Goal: Task Accomplishment & Management: Complete application form

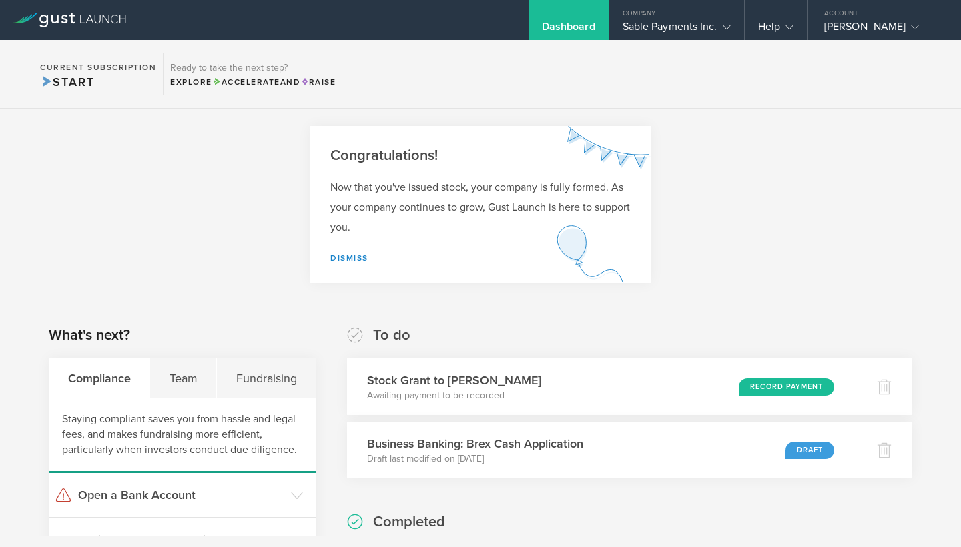
scroll to position [12, 0]
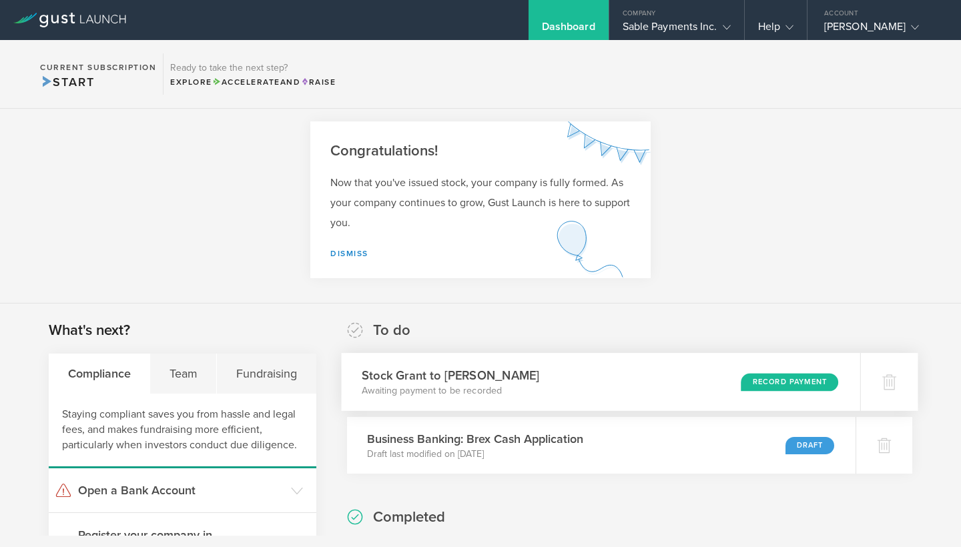
click at [780, 384] on div "Record Payment" at bounding box center [789, 382] width 97 height 18
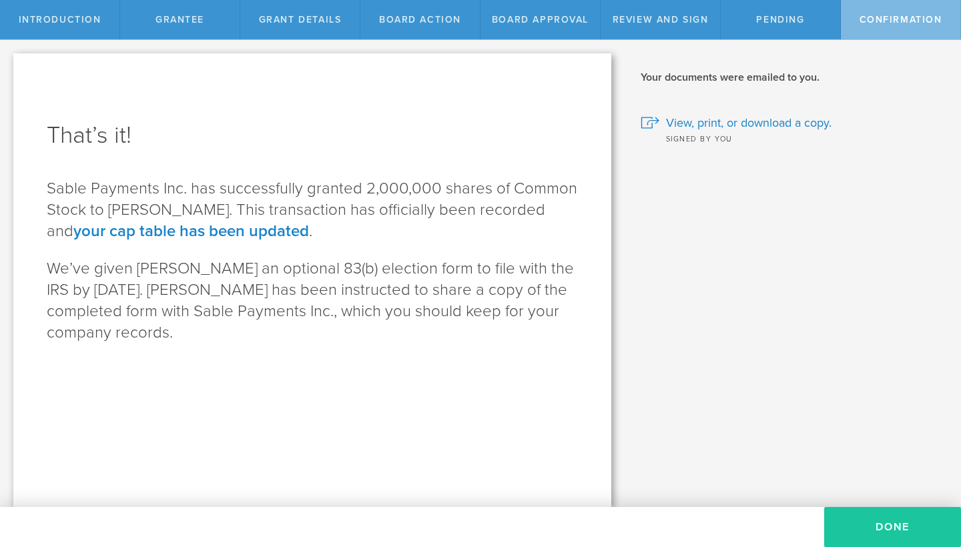
click at [905, 527] on button "Done" at bounding box center [892, 527] width 137 height 40
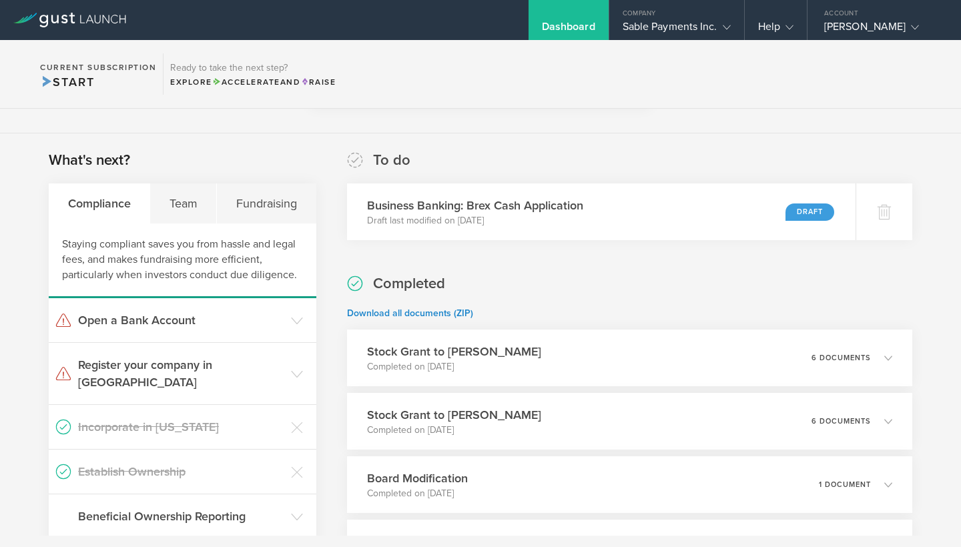
scroll to position [182, 0]
click at [193, 207] on div "Team" at bounding box center [183, 204] width 67 height 40
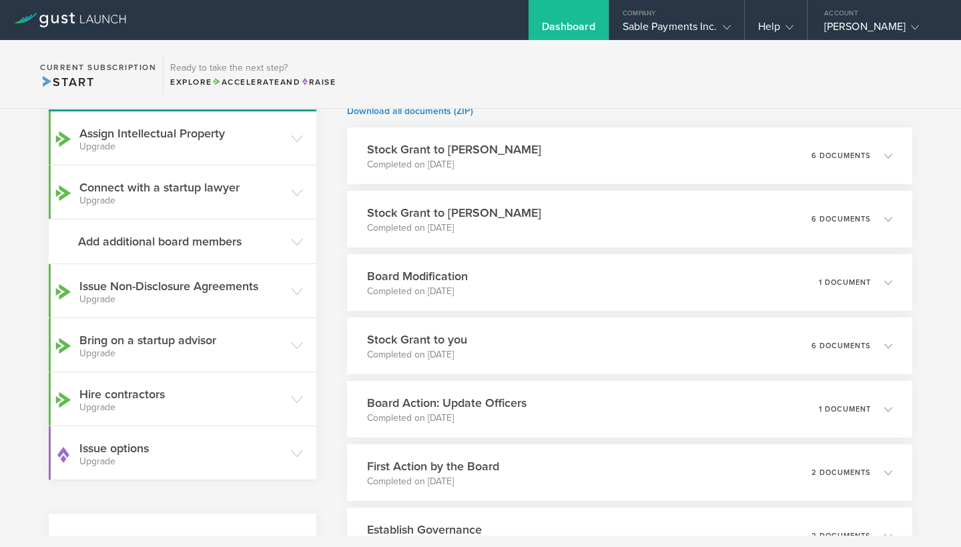
scroll to position [392, 0]
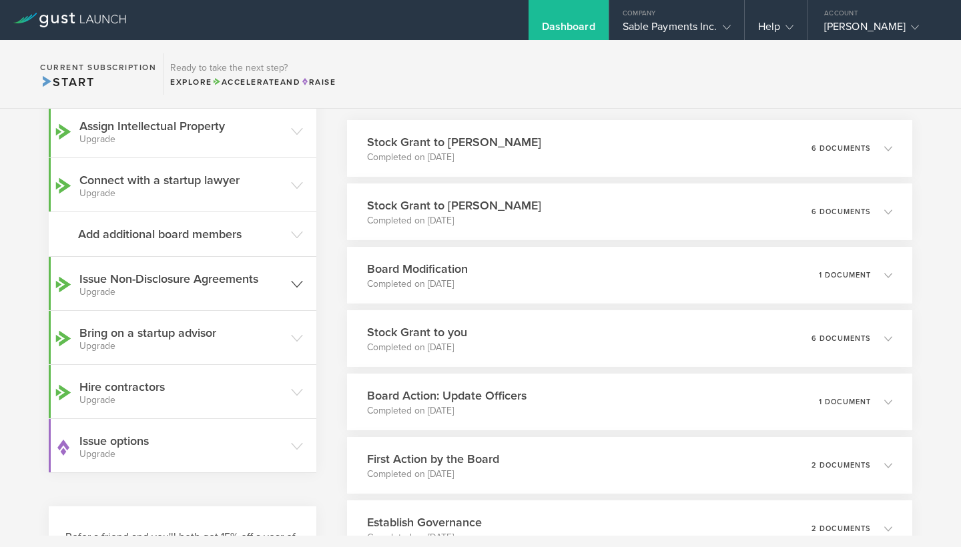
click at [296, 282] on icon at bounding box center [297, 284] width 12 height 12
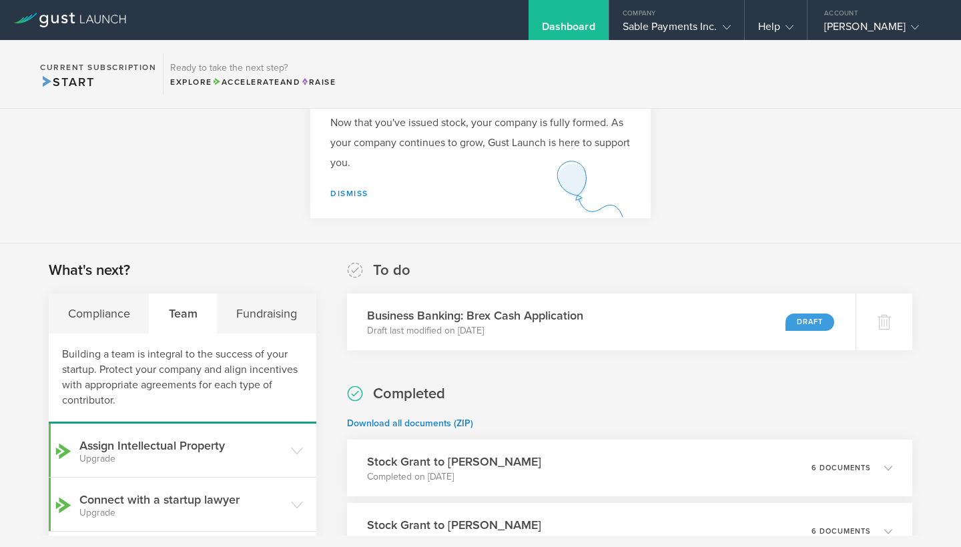
scroll to position [67, 0]
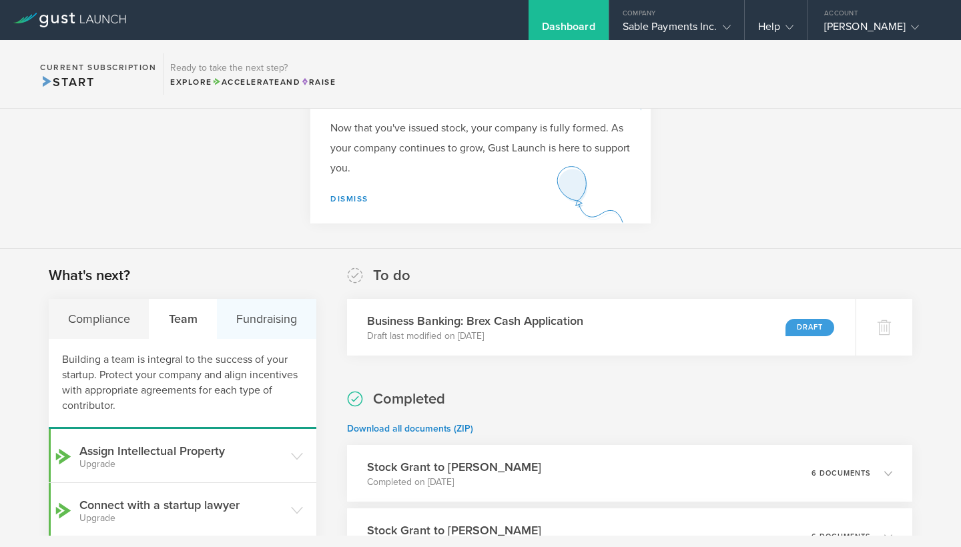
click at [274, 318] on div "Fundraising" at bounding box center [266, 319] width 99 height 40
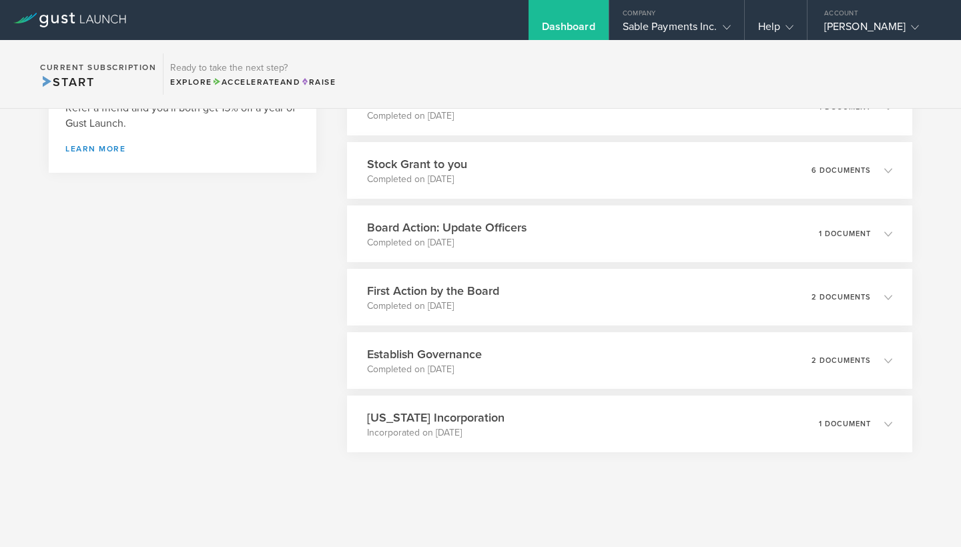
scroll to position [0, 0]
click at [895, 425] on icon at bounding box center [894, 424] width 8 height 8
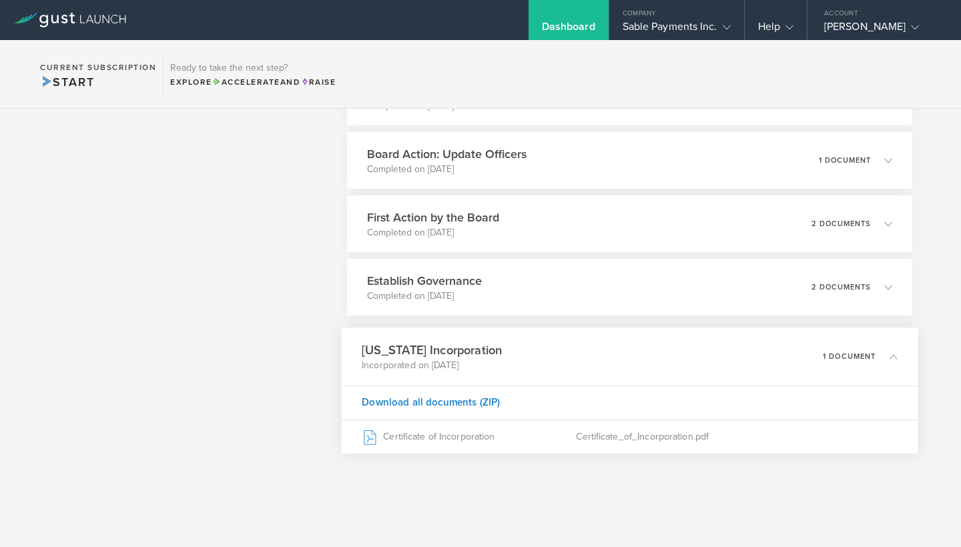
scroll to position [631, 0]
click at [895, 286] on icon at bounding box center [894, 290] width 8 height 8
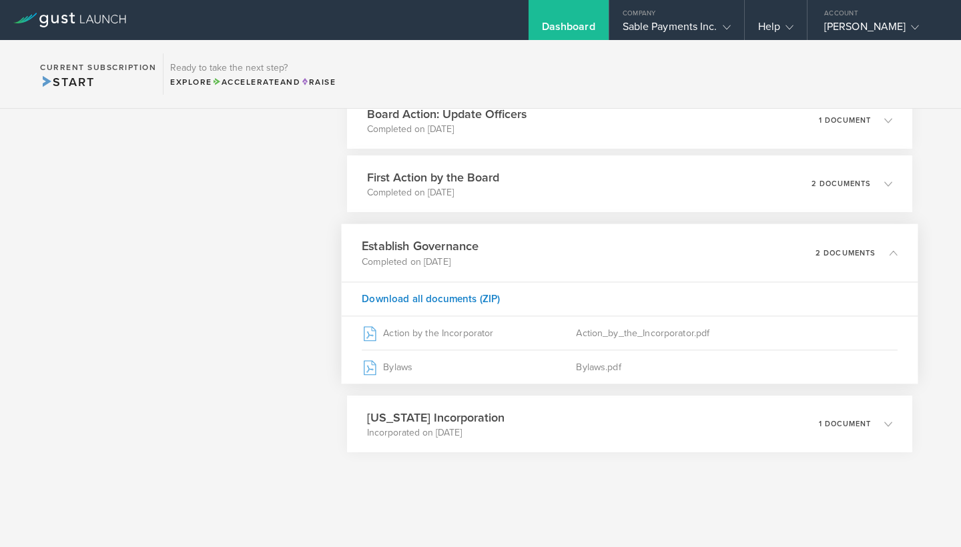
scroll to position [674, 0]
click at [896, 425] on icon at bounding box center [894, 424] width 8 height 8
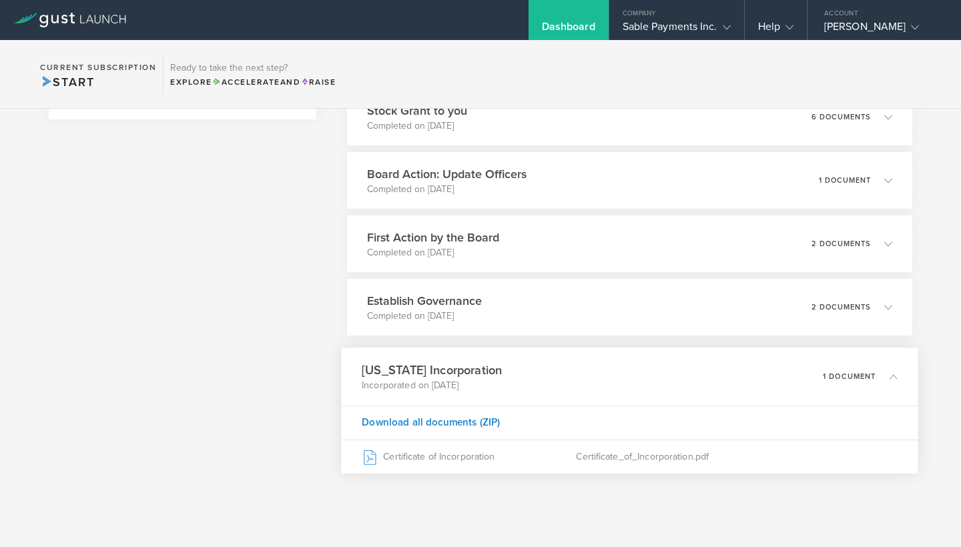
scroll to position [614, 0]
click at [891, 243] on polyline at bounding box center [893, 243] width 7 height 4
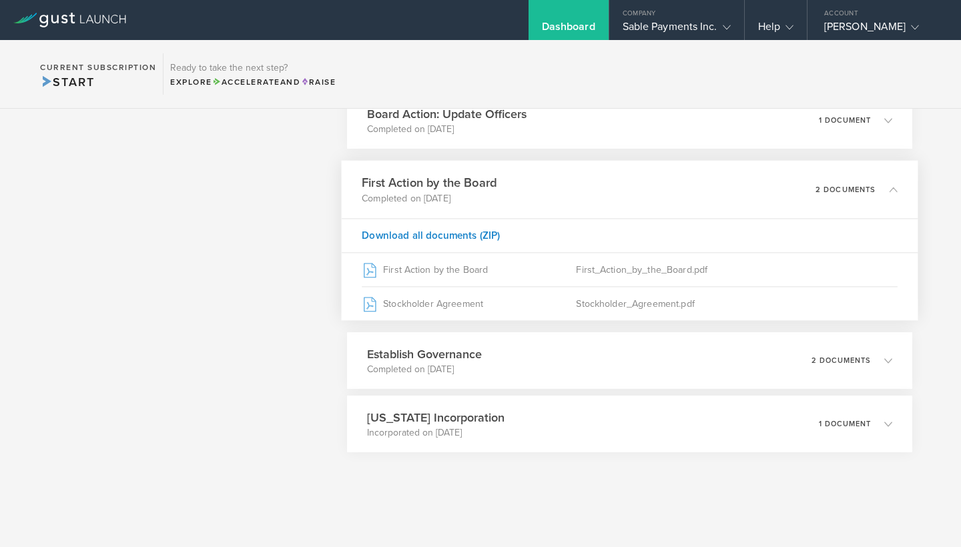
scroll to position [674, 0]
click at [894, 425] on polyline at bounding box center [893, 424] width 7 height 4
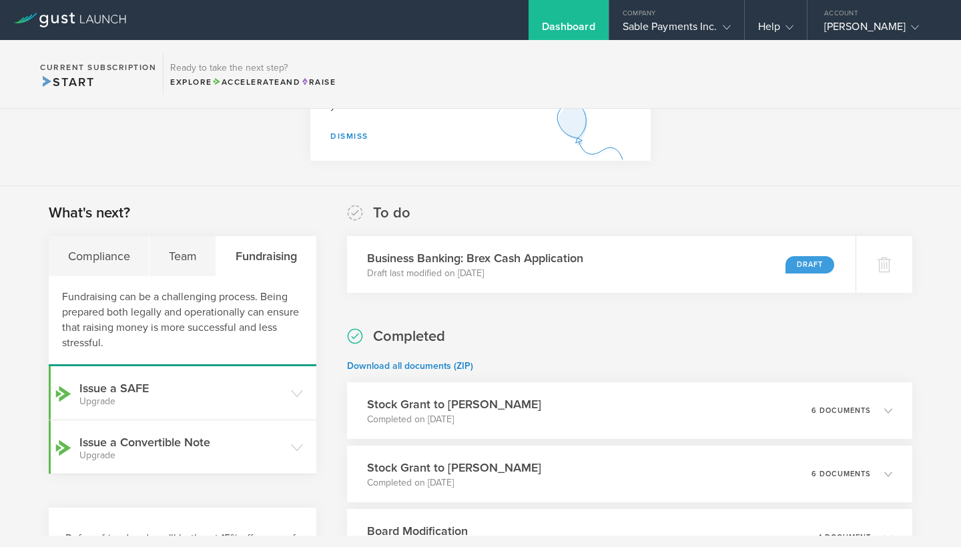
scroll to position [127, 0]
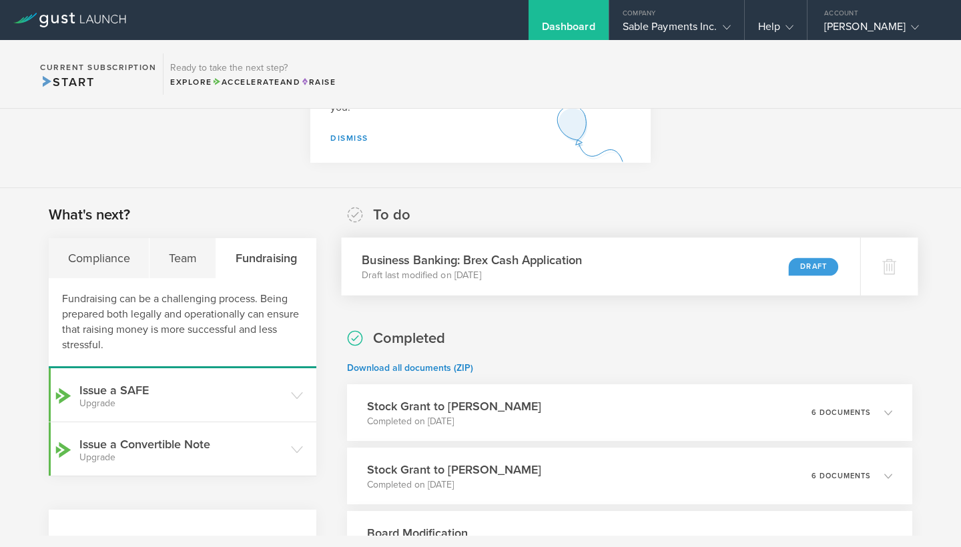
click at [822, 264] on div "Draft" at bounding box center [813, 267] width 49 height 18
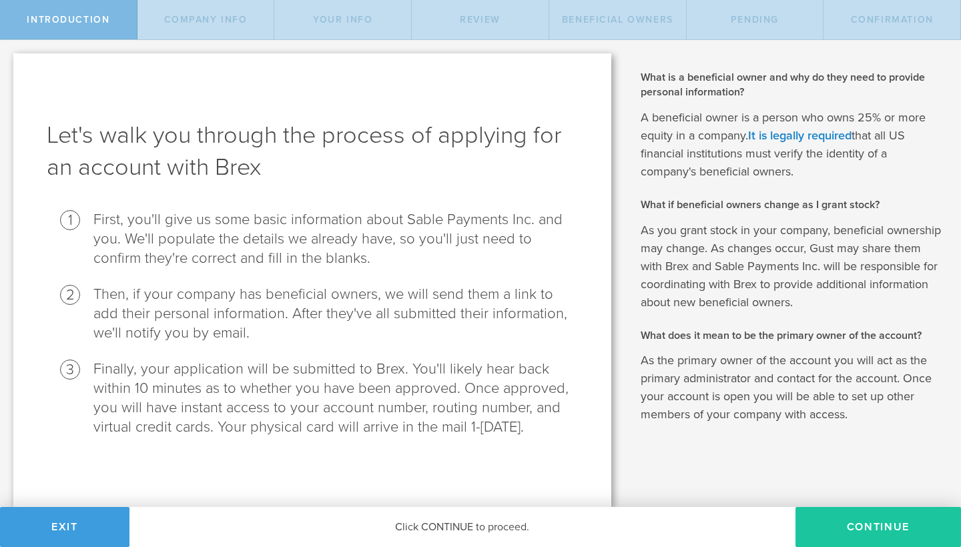
click at [873, 532] on button "Continue" at bounding box center [879, 527] width 166 height 40
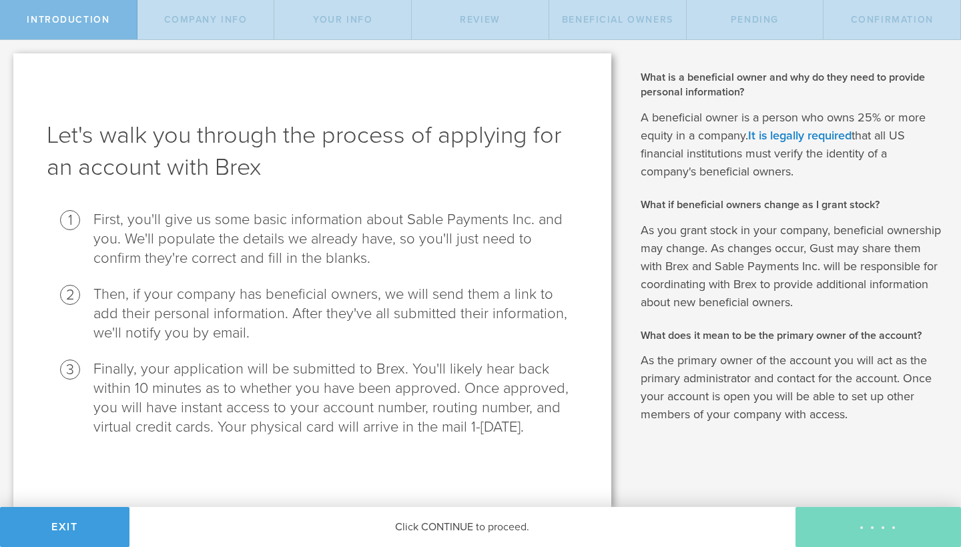
select select "string:C_CORP"
type input "Fintech"
type input "[PHONE_NUMBER]"
checkbox input "true"
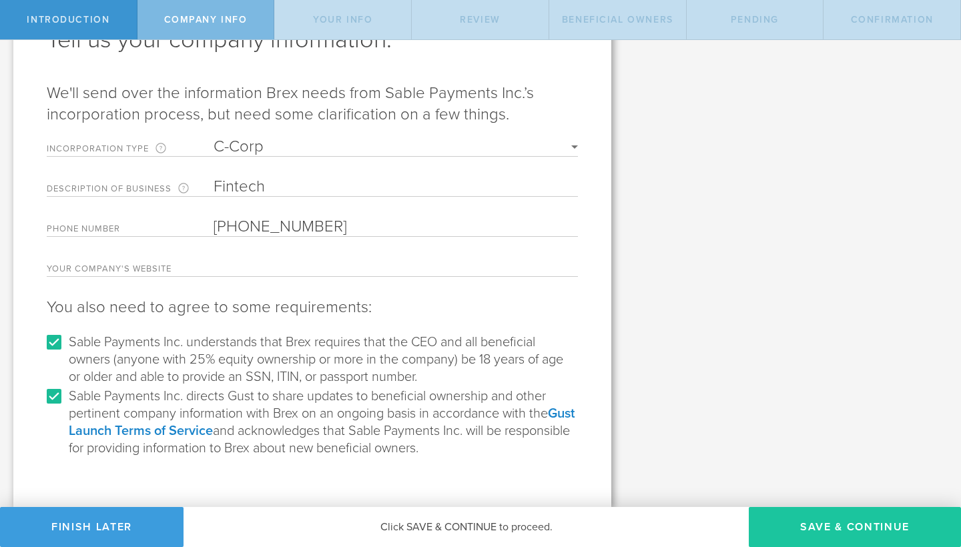
click at [878, 531] on button "Save & Continue" at bounding box center [855, 527] width 212 height 40
type input "[PERSON_NAME]"
type input "Founder"
type input "06"
type input "26"
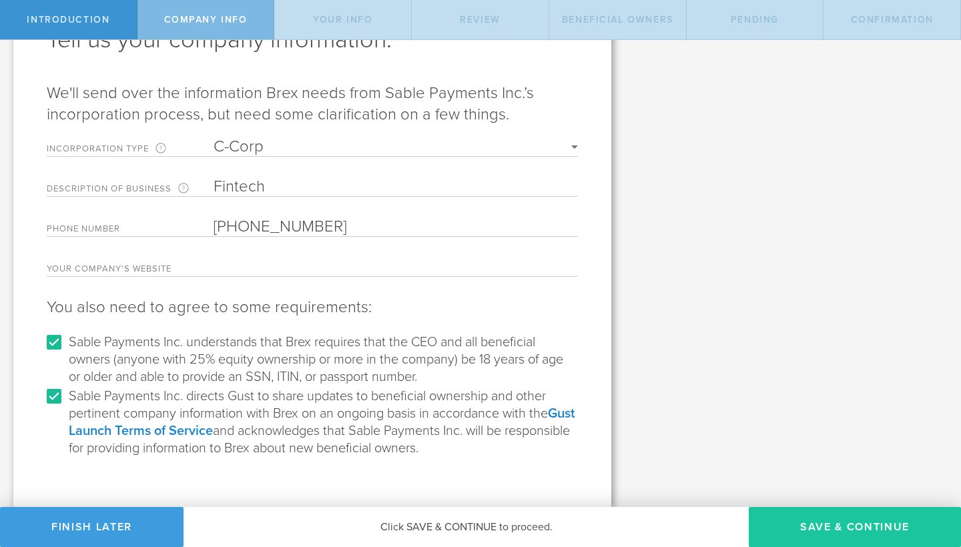
type input "1970"
select select "string:SSN"
select select "string:US"
type input "7537"
type input "SW Damirs Ct"
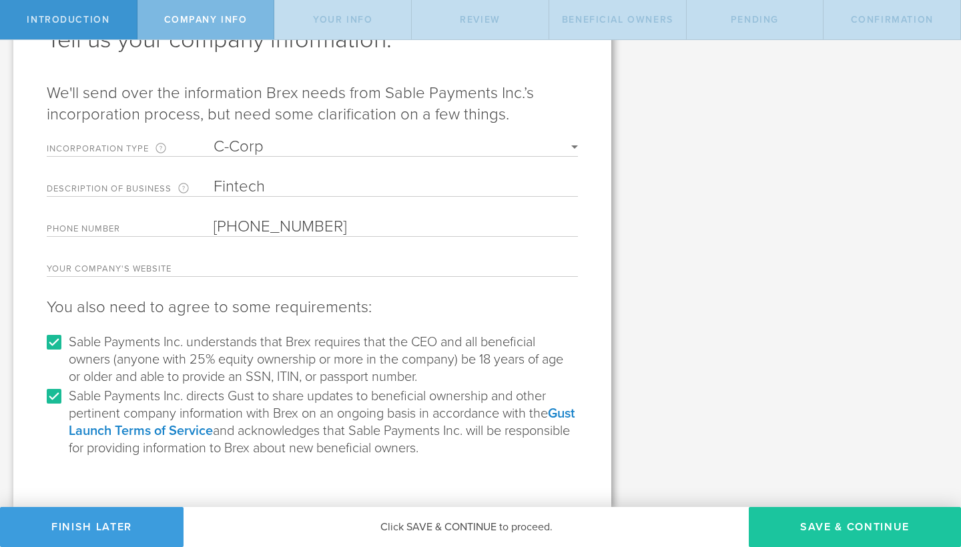
type input "Portland"
type input "97223"
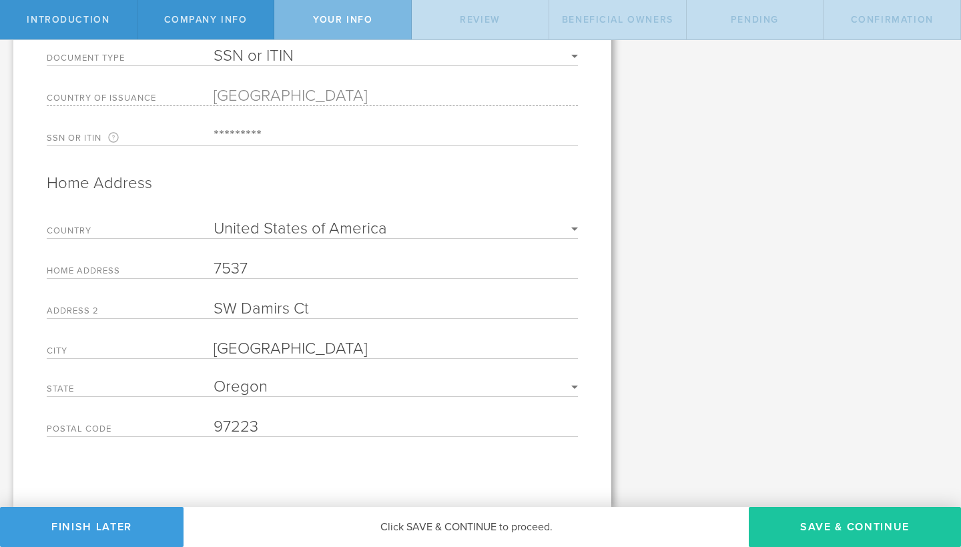
click at [844, 523] on button "Save & Continue" at bounding box center [855, 527] width 212 height 40
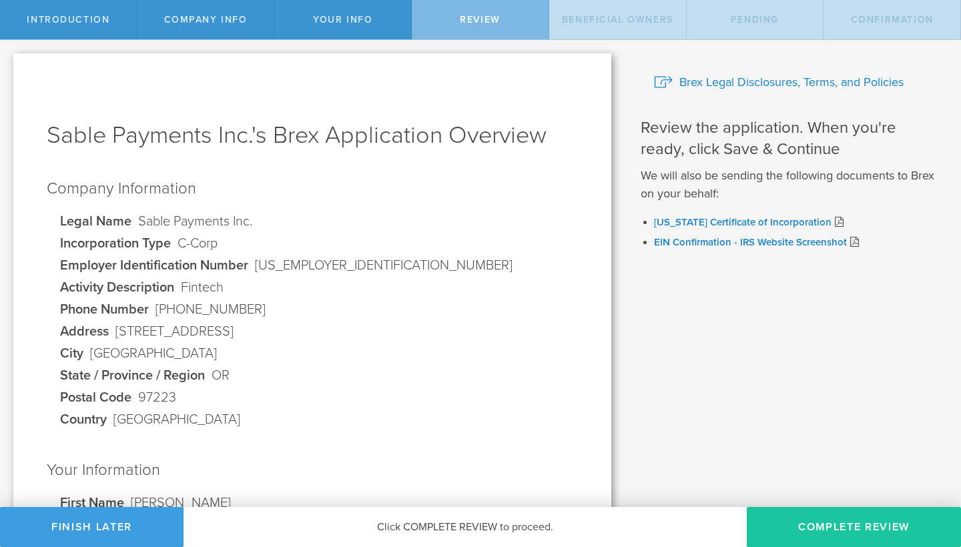
click at [873, 530] on button "Complete Review" at bounding box center [854, 527] width 214 height 40
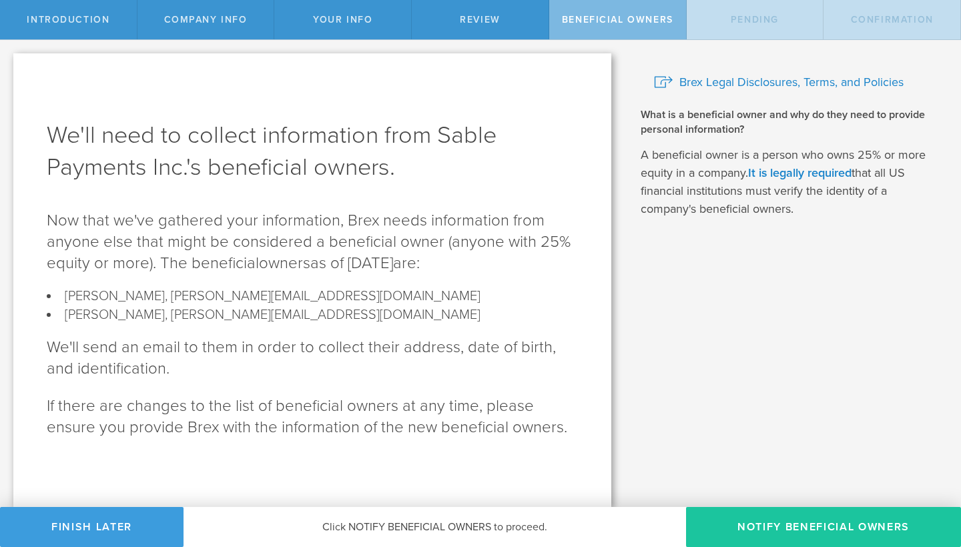
click at [846, 531] on button "Notify Beneficial Owners" at bounding box center [823, 527] width 275 height 40
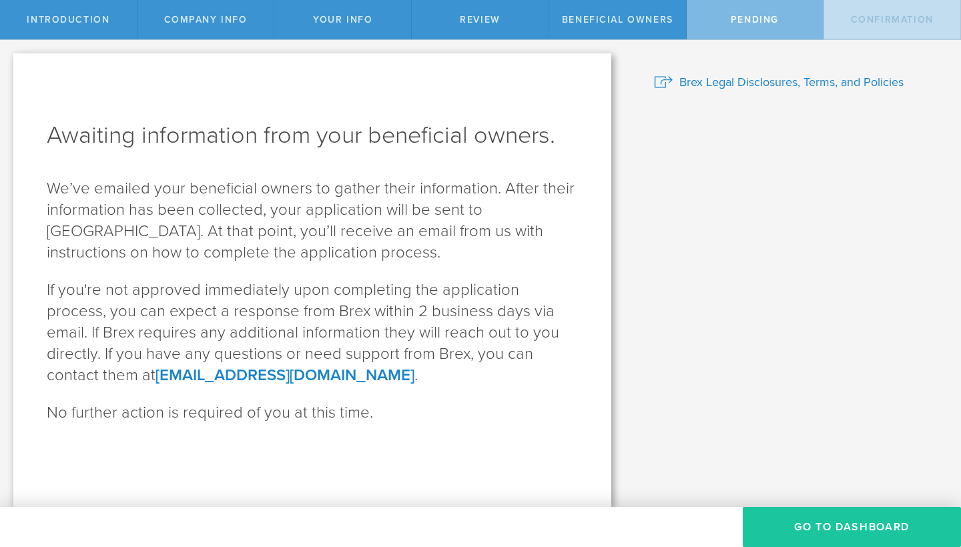
click at [853, 533] on button "GO TO DASHBOARD" at bounding box center [852, 527] width 218 height 40
